Goal: Task Accomplishment & Management: Manage account settings

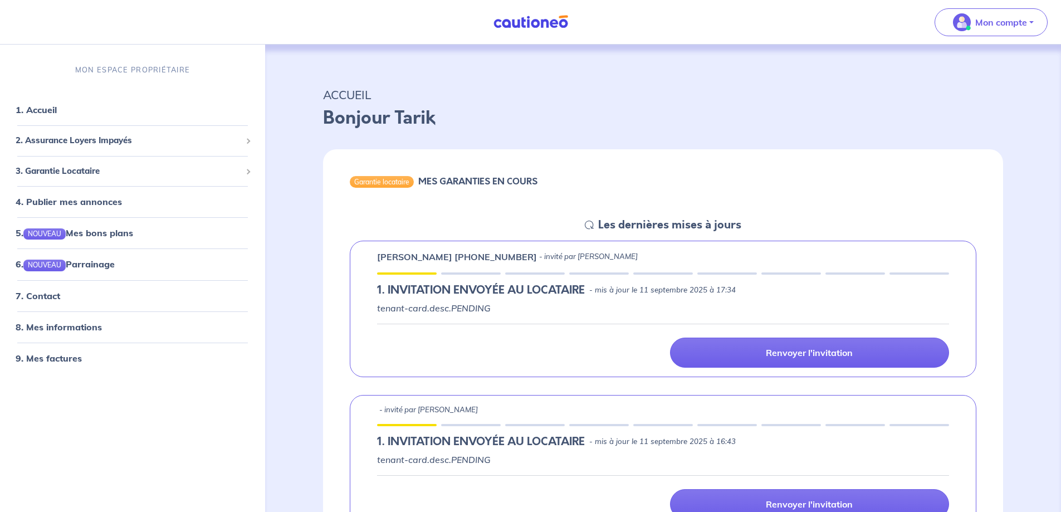
click at [738, 115] on p "Bonjour Tarik" at bounding box center [663, 118] width 680 height 27
click at [1032, 22] on button "Mon compte" at bounding box center [991, 22] width 113 height 28
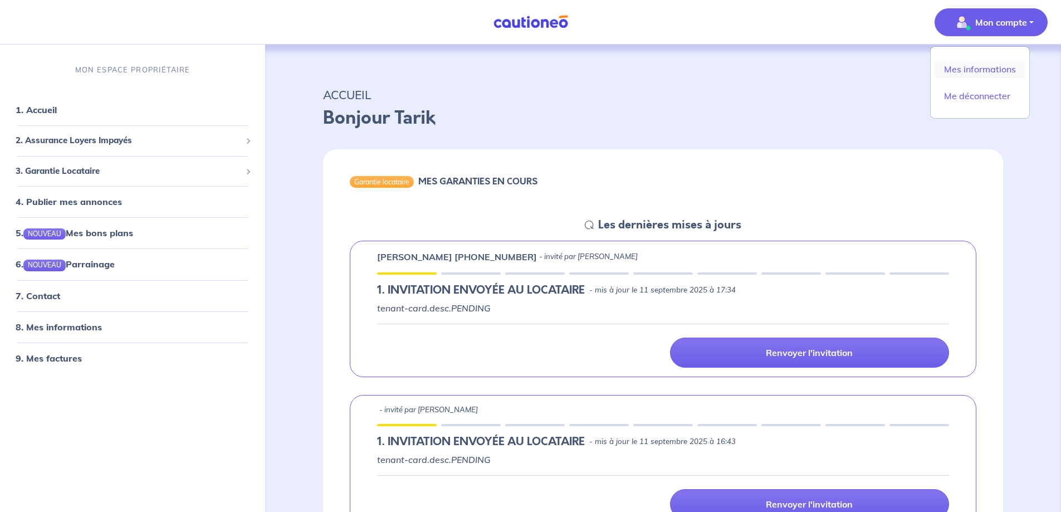
click at [991, 67] on link "Mes informations" at bounding box center [980, 69] width 90 height 18
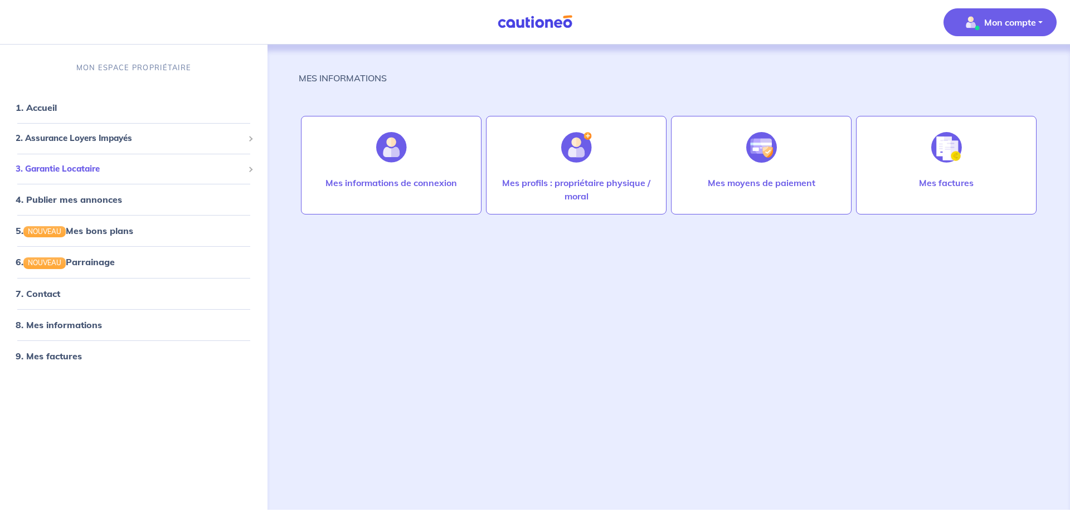
click at [57, 171] on span "3. Garantie Locataire" at bounding box center [130, 169] width 228 height 13
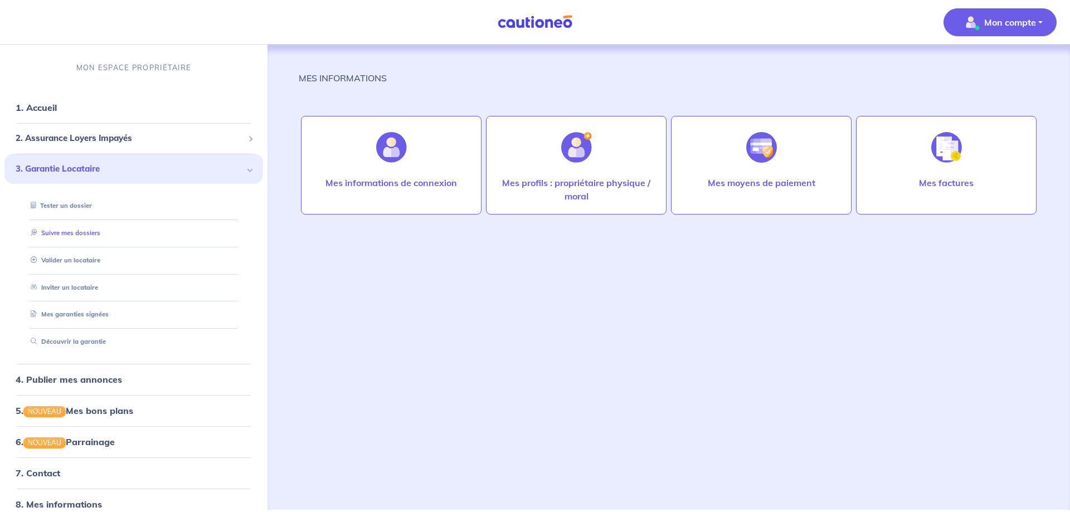
click at [56, 235] on link "Suivre mes dossiers" at bounding box center [63, 233] width 74 height 8
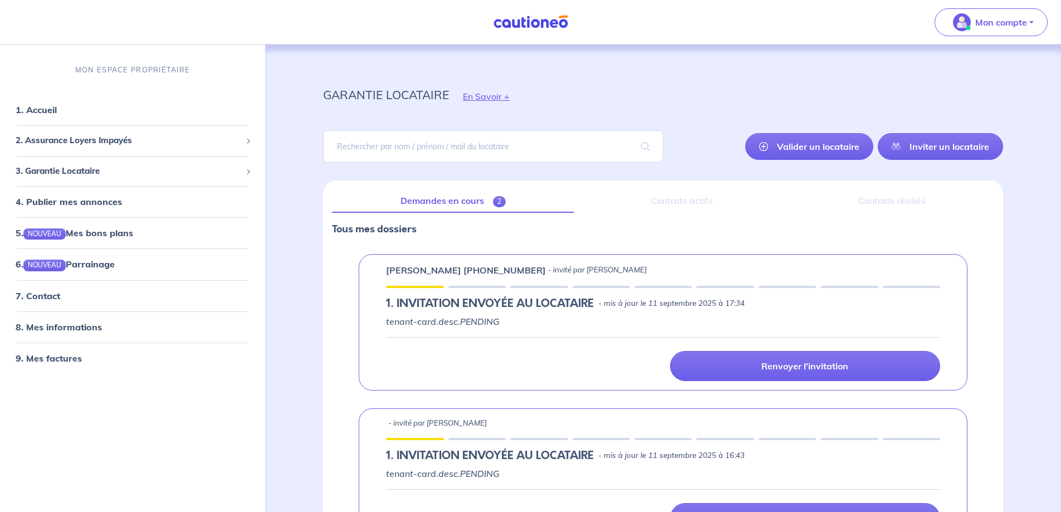
click at [497, 364] on div "Renvoyer l'invitation" at bounding box center [663, 366] width 568 height 30
